Goal: Information Seeking & Learning: Learn about a topic

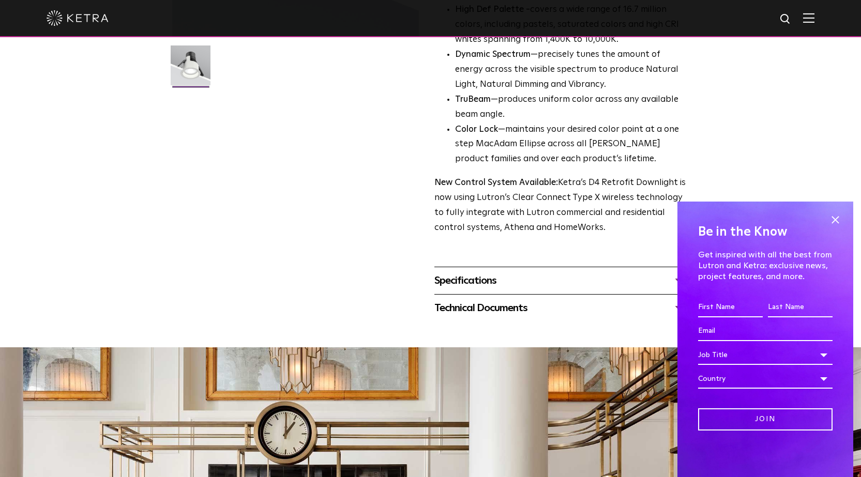
scroll to position [310, 0]
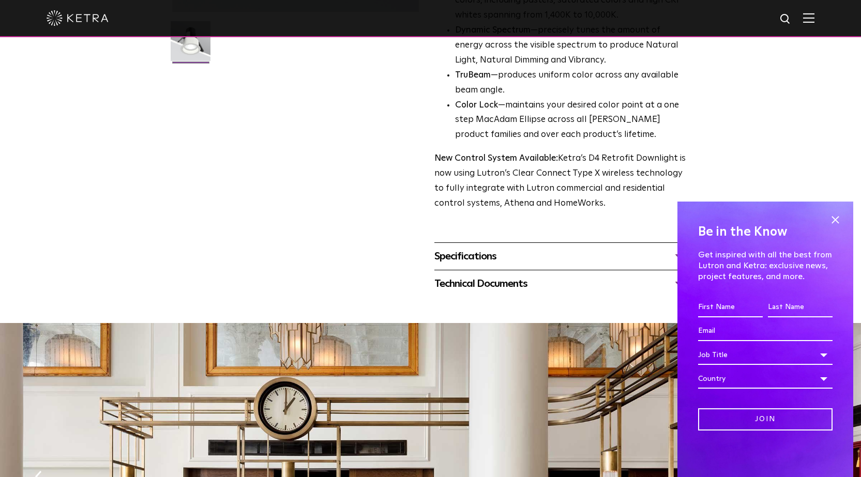
click at [499, 286] on div "Technical Documents" at bounding box center [560, 284] width 252 height 17
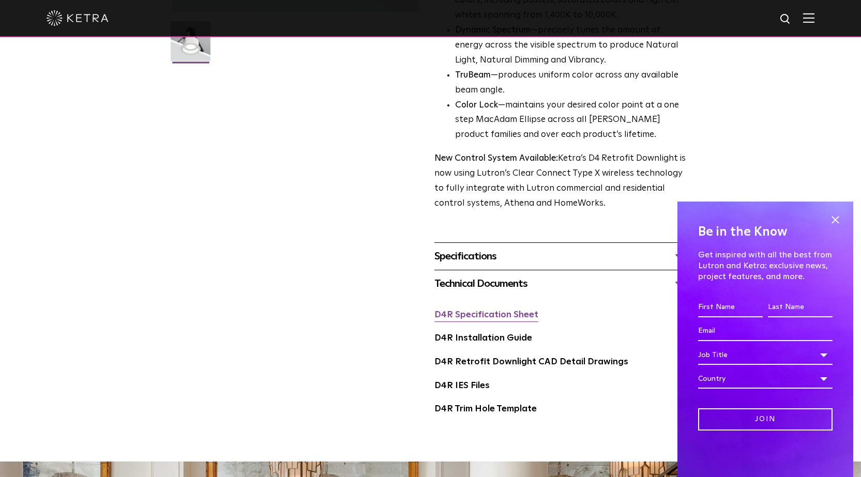
click at [500, 318] on link "D4R Specification Sheet" at bounding box center [486, 315] width 104 height 9
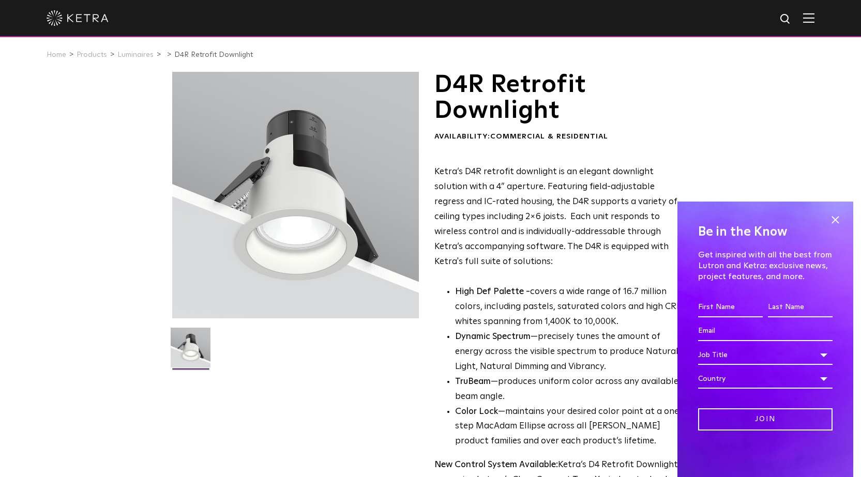
scroll to position [0, 0]
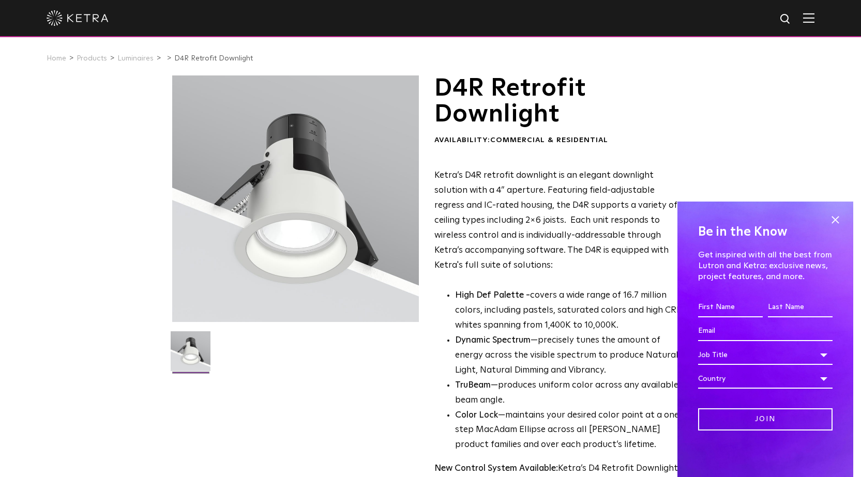
click at [117, 162] on div "D4R Retrofit Downlight Availability: Commercial & Residential Ketra’s D4R retro…" at bounding box center [430, 411] width 861 height 671
click at [792, 22] on img at bounding box center [785, 19] width 13 height 13
type input "d2"
click at [753, 11] on button "Search" at bounding box center [761, 19] width 16 height 16
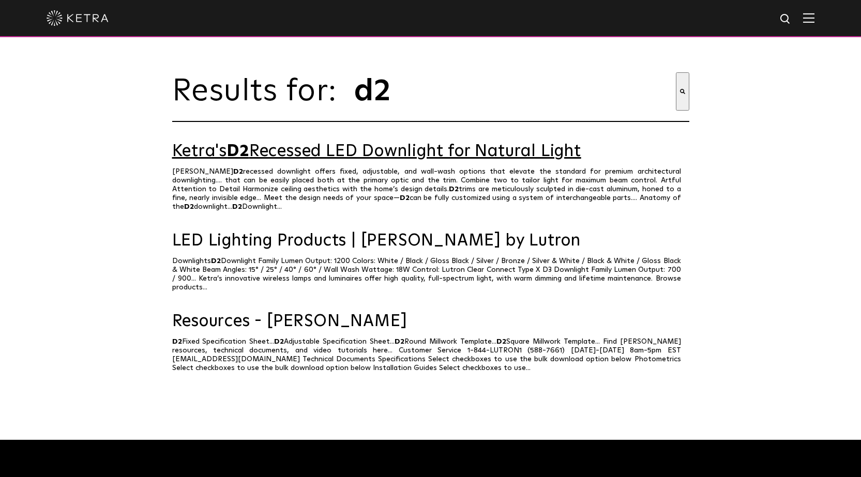
click at [468, 160] on link "Ketra's D2 Recessed LED Downlight for Natural Light" at bounding box center [430, 152] width 517 height 18
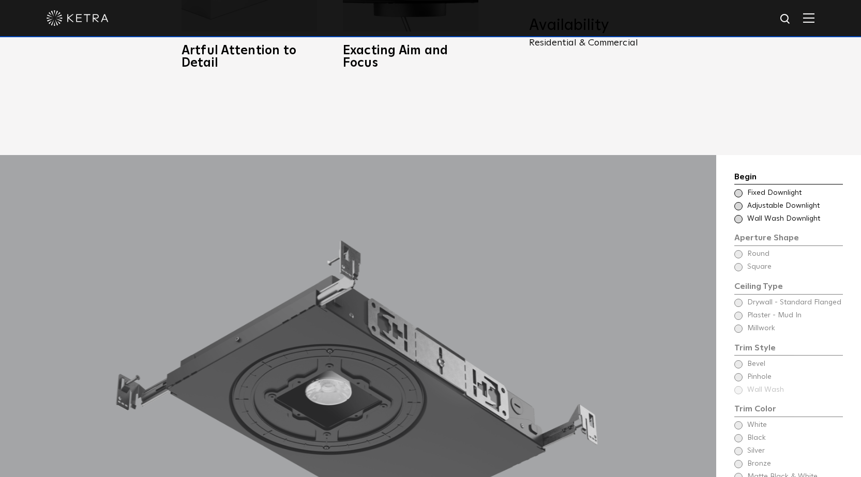
scroll to position [879, 0]
